Goal: Task Accomplishment & Management: Manage account settings

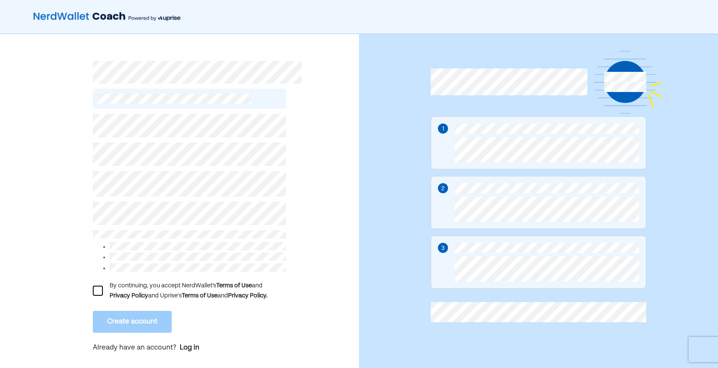
click at [166, 111] on div "By continuing, you accept NerdWallet’s Terms of Use and Privacy Policy and Upri…" at bounding box center [189, 235] width 193 height 252
click at [46, 129] on div "By continuing, you accept NerdWallet’s Terms of Use and Privacy Policy and Upri…" at bounding box center [179, 205] width 359 height 342
click at [99, 288] on div at bounding box center [98, 291] width 10 height 10
click at [145, 319] on button "Create account" at bounding box center [132, 322] width 79 height 22
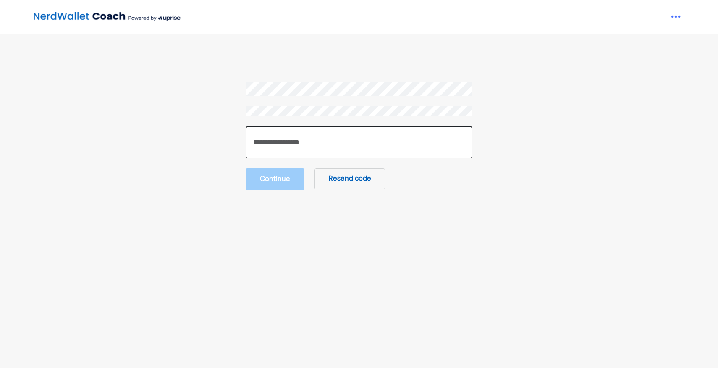
click at [274, 146] on input "number" at bounding box center [359, 142] width 227 height 32
paste input "******"
type input "******"
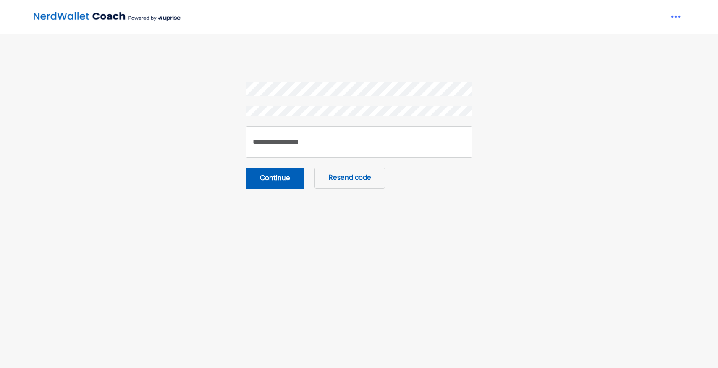
click at [265, 178] on button "Continue" at bounding box center [275, 179] width 59 height 22
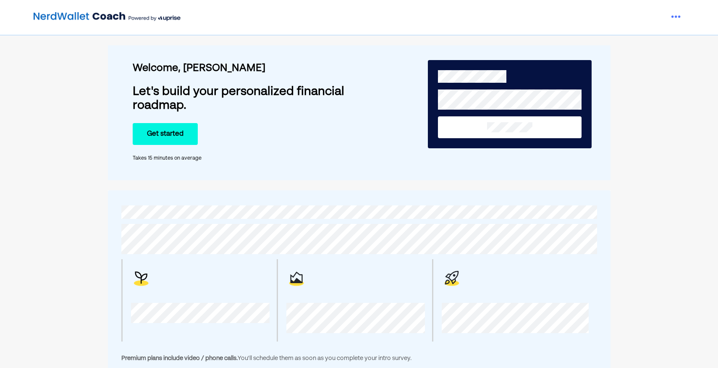
click at [175, 136] on button "Get started" at bounding box center [165, 134] width 65 height 22
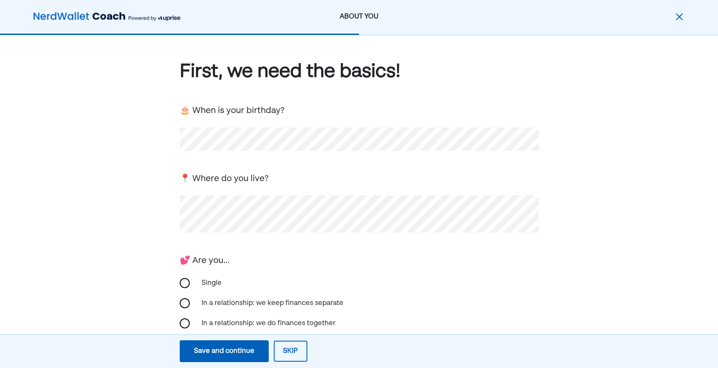
click at [394, 259] on div "💕 Are you..." at bounding box center [359, 260] width 359 height 14
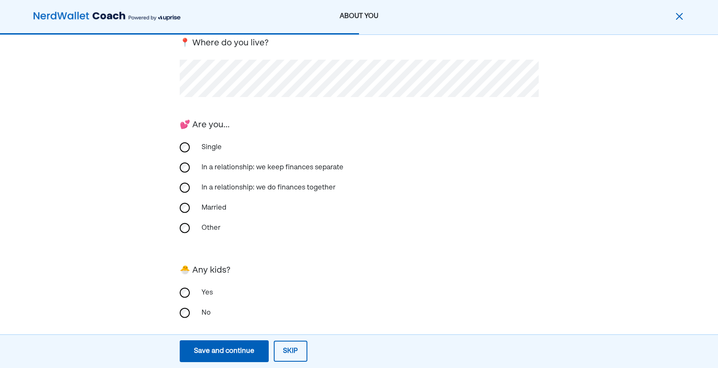
scroll to position [145, 0]
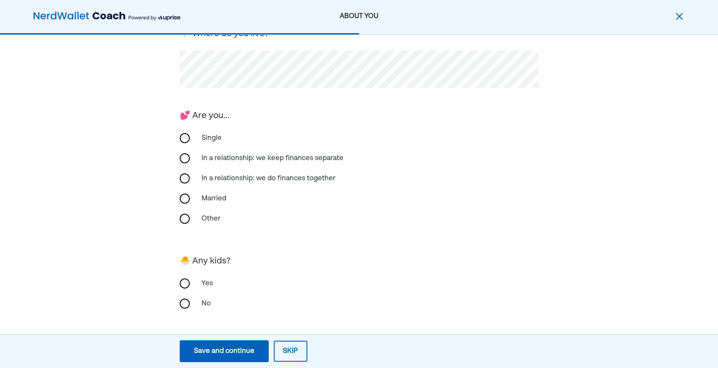
click at [185, 297] on div "No" at bounding box center [359, 303] width 359 height 20
click at [230, 351] on div "Save and continue" at bounding box center [224, 351] width 60 height 10
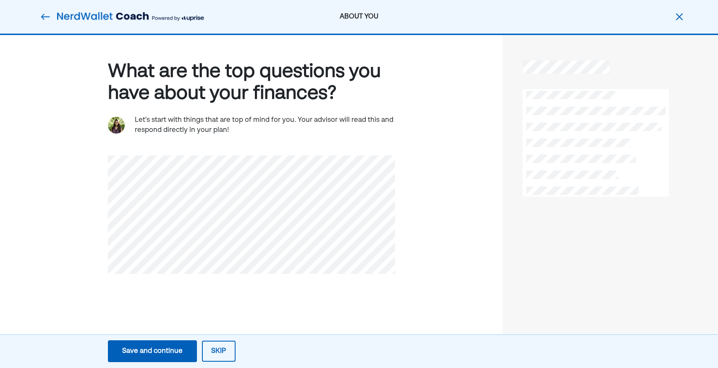
click at [170, 353] on div "Save and continue" at bounding box center [152, 351] width 60 height 10
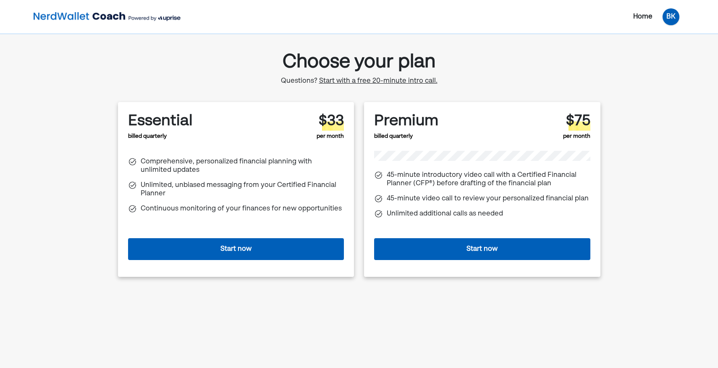
click at [671, 15] on div "BK" at bounding box center [671, 16] width 17 height 17
click at [664, 51] on div "Log out" at bounding box center [664, 52] width 25 height 10
